Goal: Navigation & Orientation: Find specific page/section

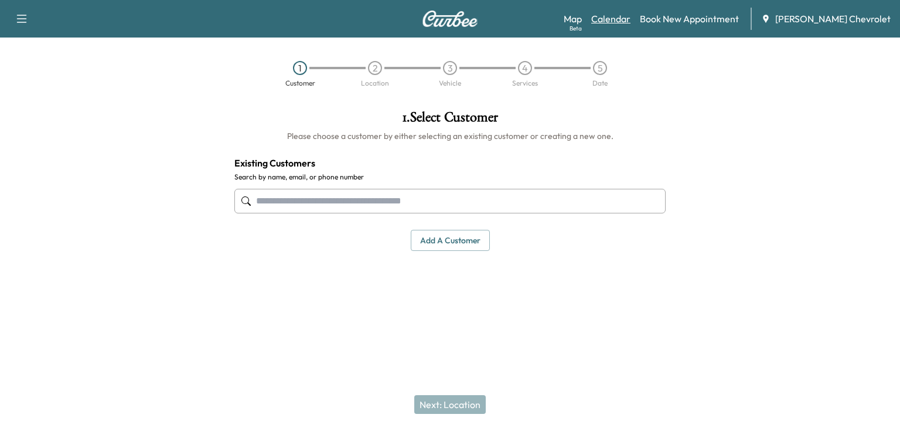
click at [619, 21] on link "Calendar" at bounding box center [610, 19] width 39 height 14
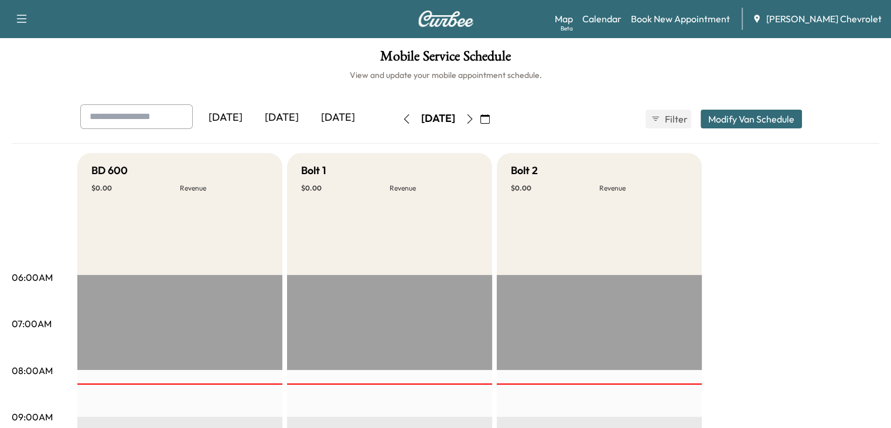
click at [254, 118] on div "[DATE]" at bounding box center [282, 117] width 56 height 27
click at [480, 127] on button "button" at bounding box center [470, 119] width 20 height 19
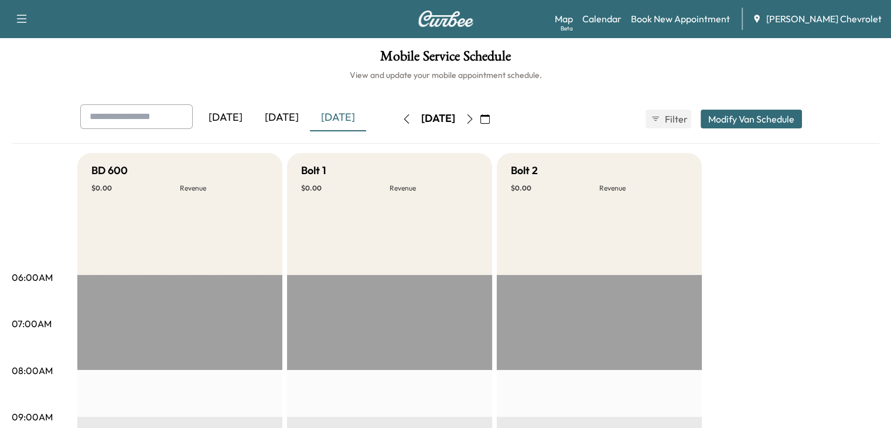
click at [480, 124] on button "button" at bounding box center [470, 119] width 20 height 19
